Goal: Task Accomplishment & Management: Manage account settings

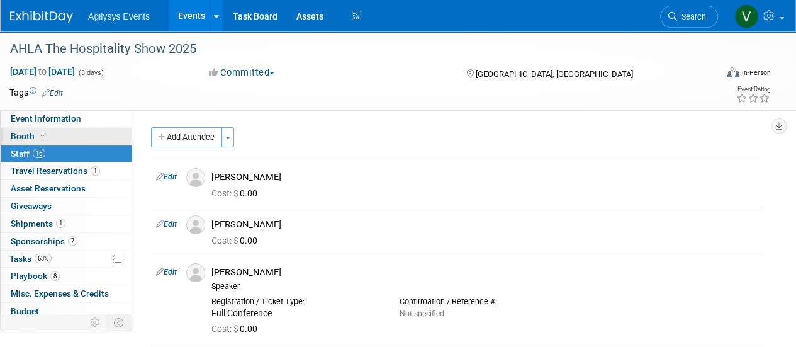
click at [38, 136] on span at bounding box center [43, 135] width 11 height 9
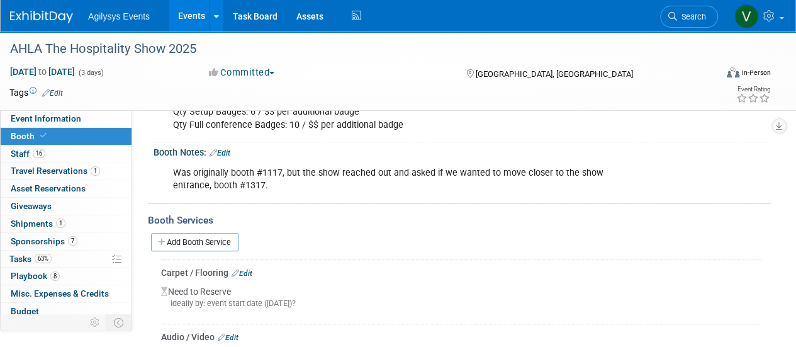
scroll to position [250, 0]
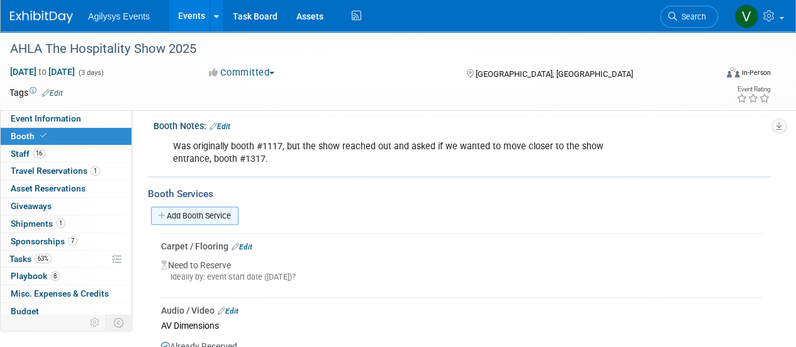
click at [194, 217] on link "Add Booth Service" at bounding box center [194, 215] width 87 height 18
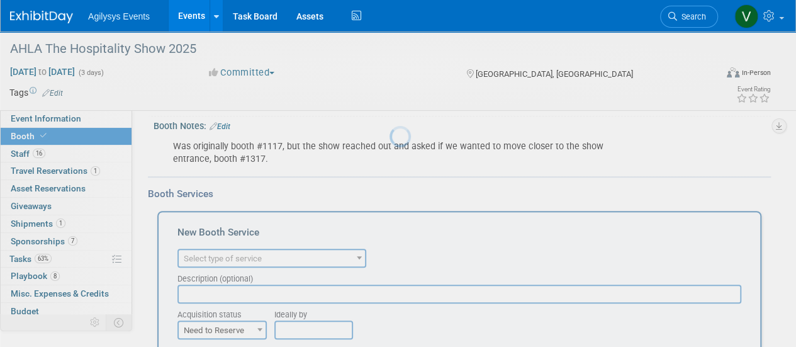
scroll to position [0, 0]
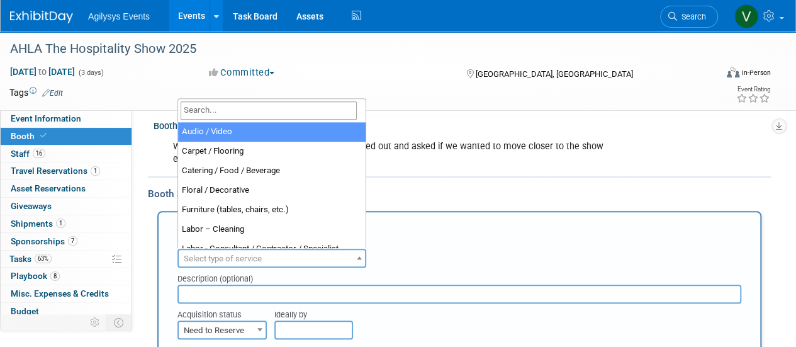
click at [267, 252] on span "Select type of service" at bounding box center [272, 259] width 186 height 18
click at [268, 116] on input "search" at bounding box center [269, 110] width 176 height 18
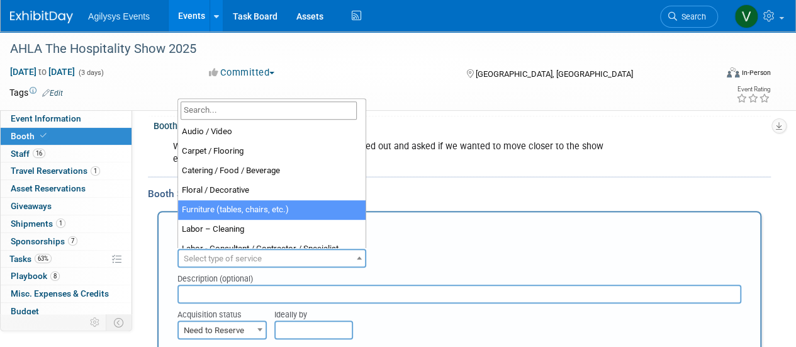
select select "6"
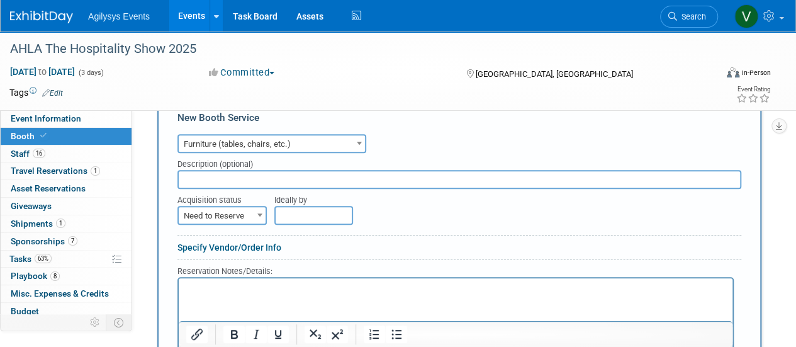
scroll to position [362, 0]
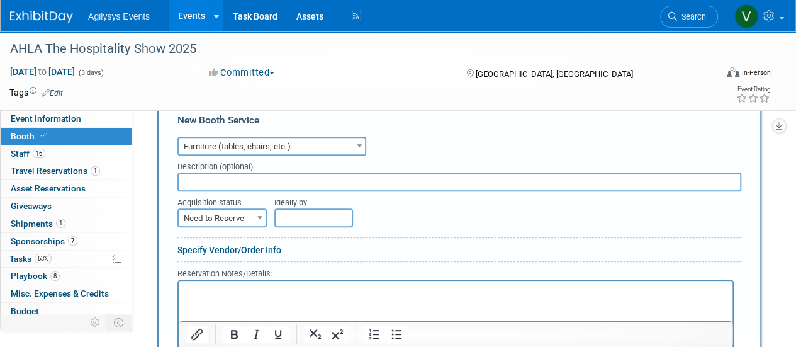
click at [243, 215] on span "Need to Reserve" at bounding box center [222, 218] width 87 height 18
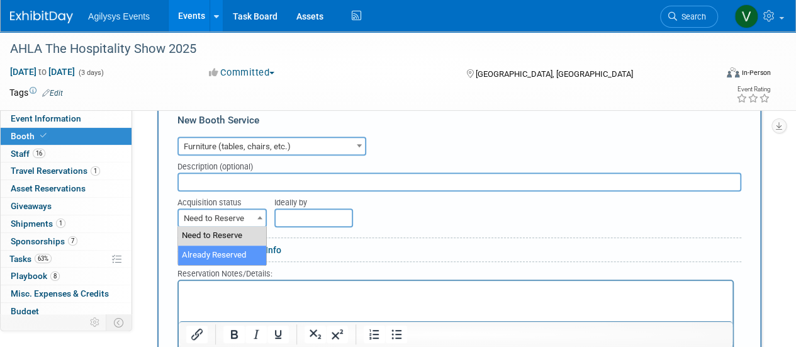
select select "2"
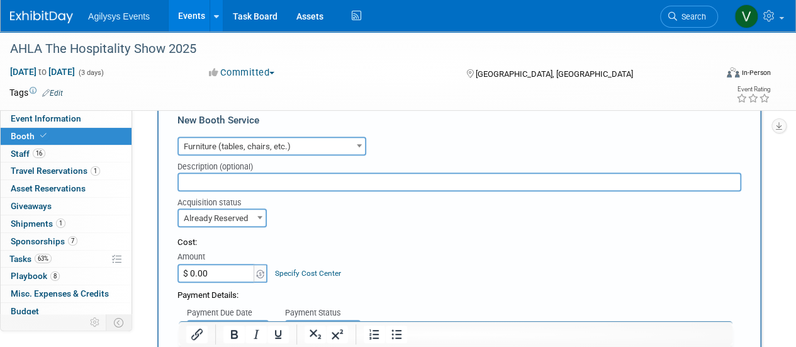
click at [219, 269] on input "$ 0.00" at bounding box center [216, 273] width 79 height 19
paste input "4,697.82"
type input "$ 4,697.82"
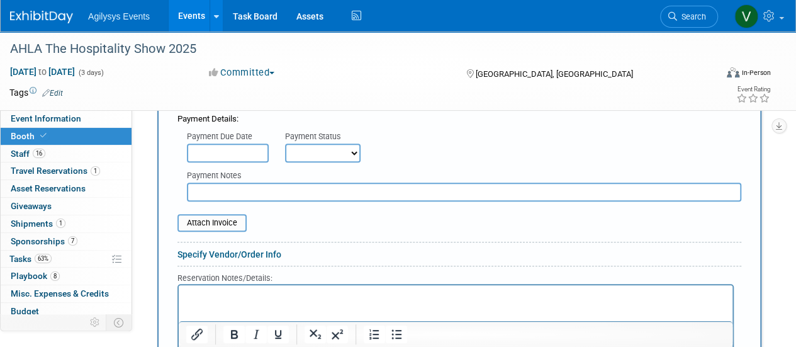
scroll to position [549, 0]
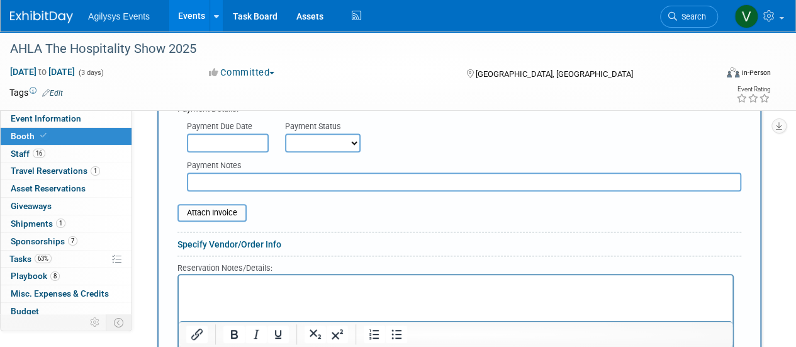
click at [313, 146] on select "Not Paid Yet Partially Paid Paid in Full" at bounding box center [322, 142] width 75 height 19
select select "1"
click at [285, 133] on select "Not Paid Yet Partially Paid Paid in Full" at bounding box center [322, 142] width 75 height 19
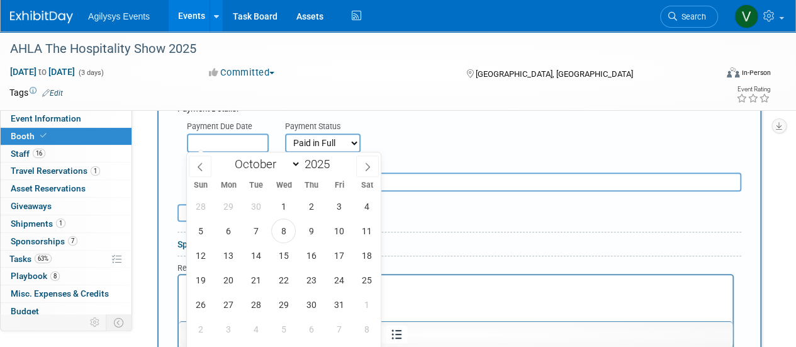
click at [214, 141] on input "text" at bounding box center [228, 142] width 82 height 19
click at [294, 232] on span "8" at bounding box center [283, 230] width 25 height 25
type input "Oct 8, 2025"
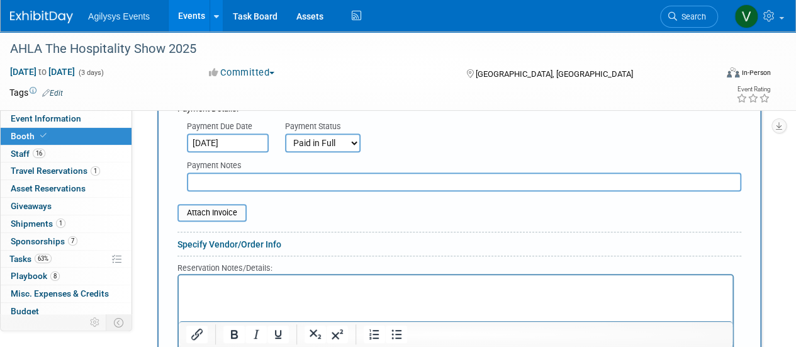
click at [416, 267] on div "Reservation Notes/Details:" at bounding box center [455, 267] width 556 height 13
click at [210, 218] on input "file" at bounding box center [171, 212] width 150 height 15
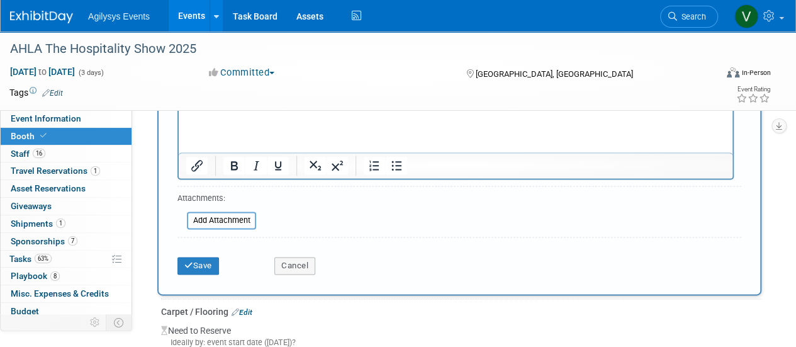
scroll to position [754, 0]
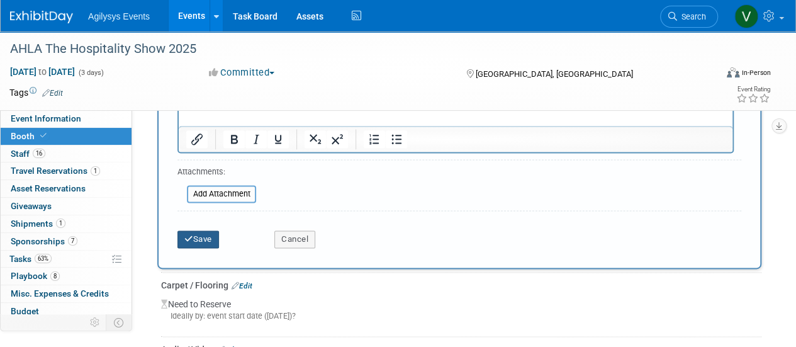
click at [190, 237] on icon "submit" at bounding box center [188, 239] width 9 height 8
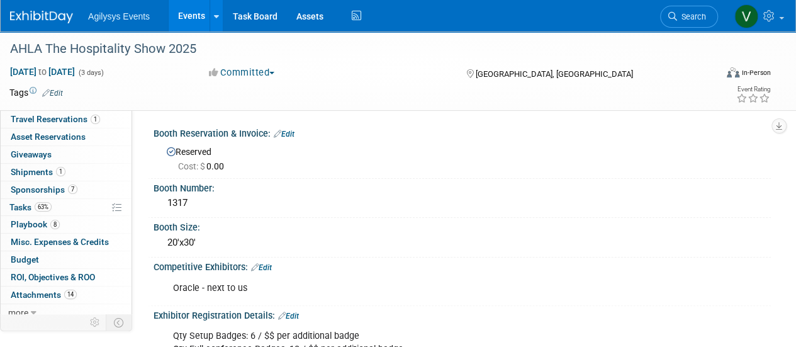
scroll to position [55, 0]
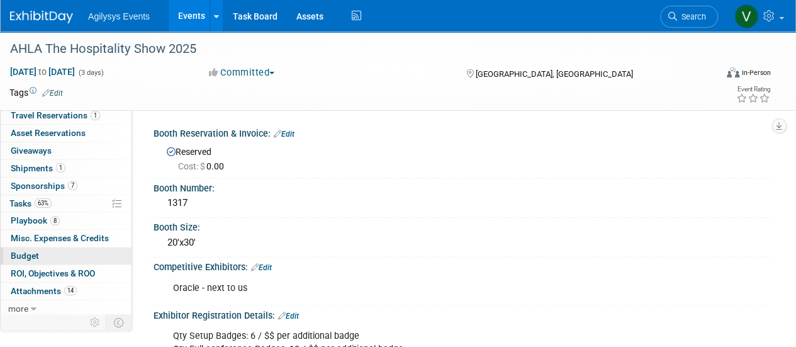
click at [36, 250] on span "Budget" at bounding box center [25, 255] width 28 height 10
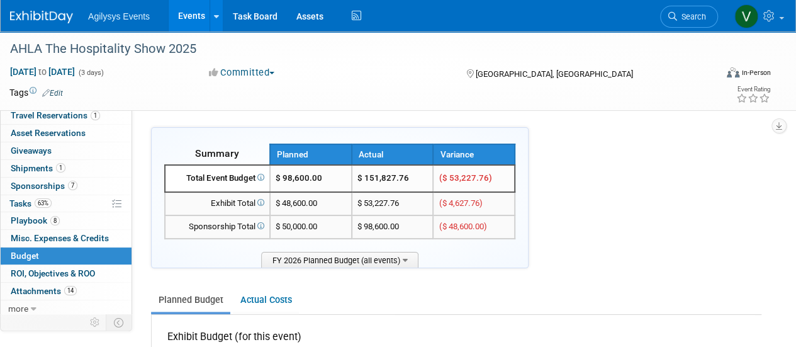
click at [24, 3] on div at bounding box center [49, 11] width 78 height 23
click at [23, 18] on img at bounding box center [41, 17] width 63 height 13
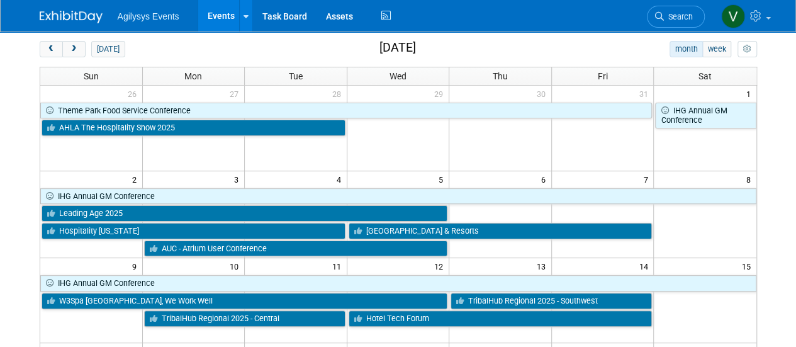
scroll to position [75, 0]
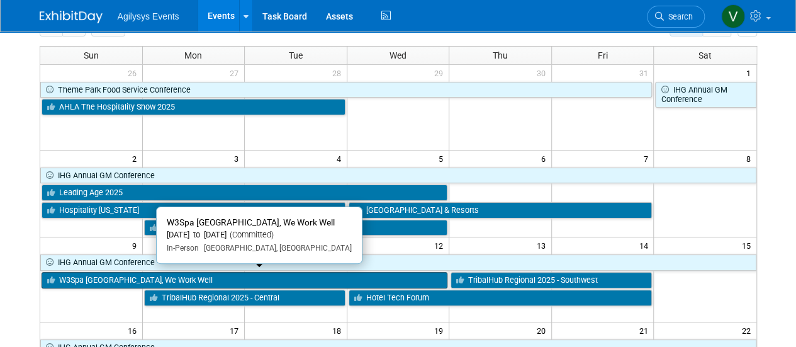
click at [101, 279] on link "W3Spa [GEOGRAPHIC_DATA], We Work Well" at bounding box center [245, 280] width 406 height 16
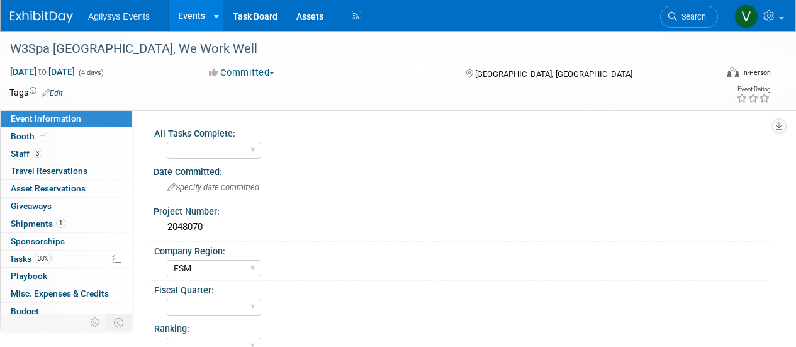
select select "FSM"
select select "Yes"
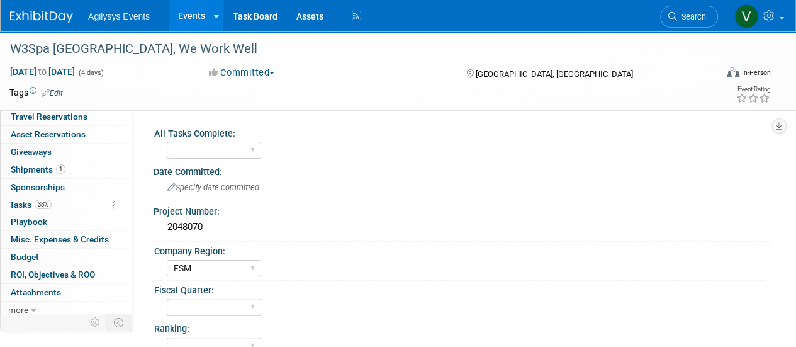
scroll to position [46, 0]
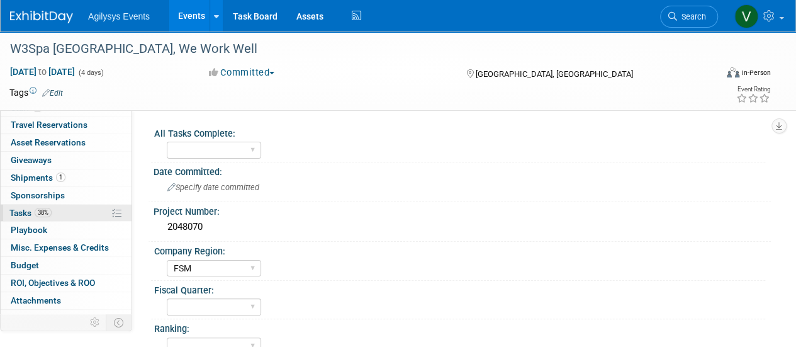
click at [55, 214] on link "38% Tasks 38%" at bounding box center [66, 212] width 131 height 17
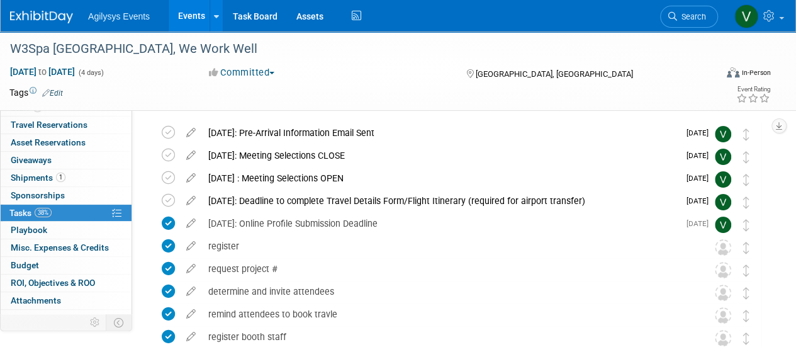
scroll to position [0, 0]
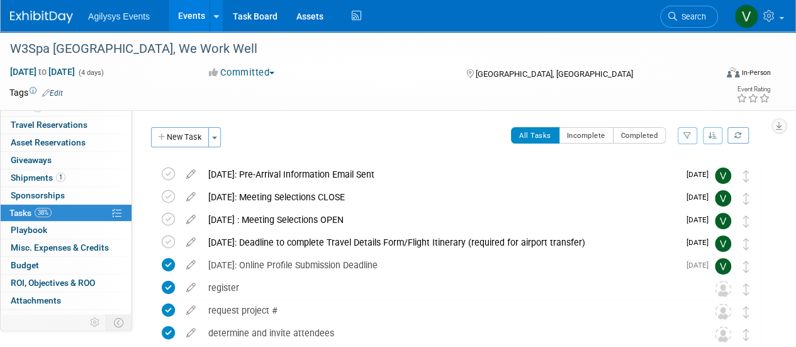
click at [49, 16] on img at bounding box center [41, 17] width 63 height 13
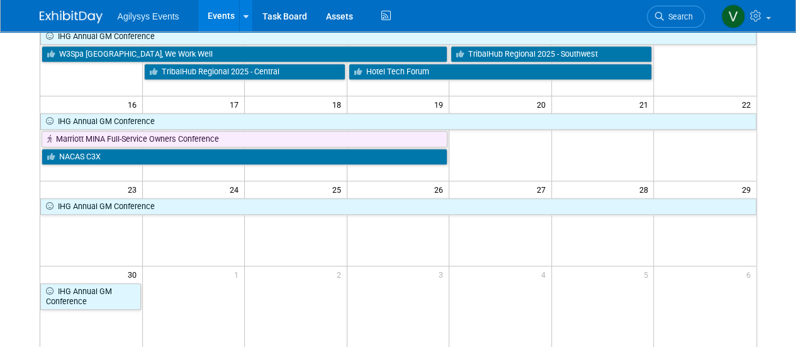
scroll to position [300, 0]
